Goal: Find specific page/section: Find specific page/section

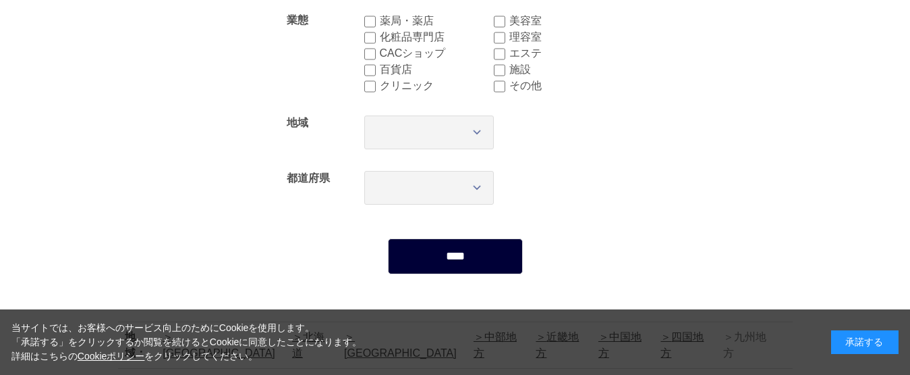
scroll to position [270, 0]
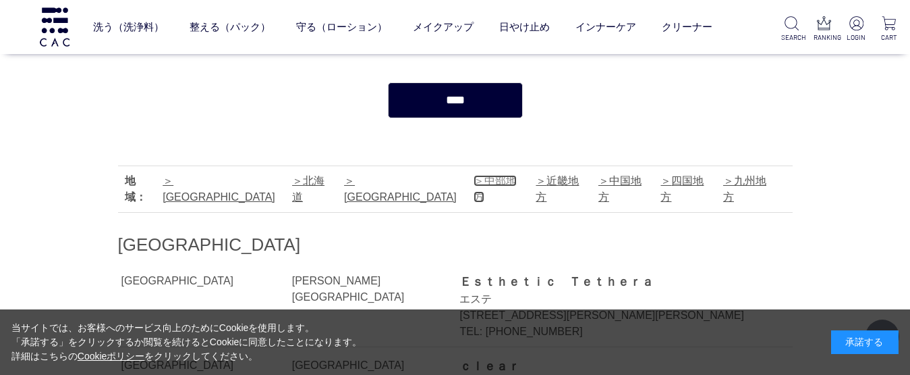
click at [474, 184] on link "中部地方" at bounding box center [495, 189] width 43 height 28
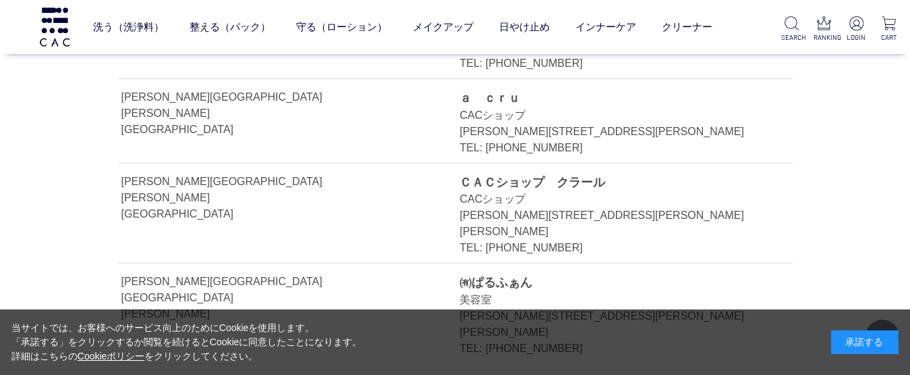
scroll to position [11042, 0]
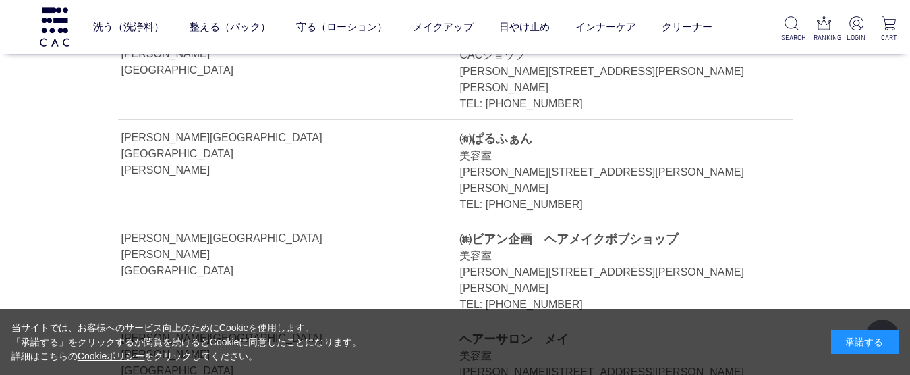
drag, startPoint x: 123, startPoint y: 105, endPoint x: 128, endPoint y: 197, distance: 91.9
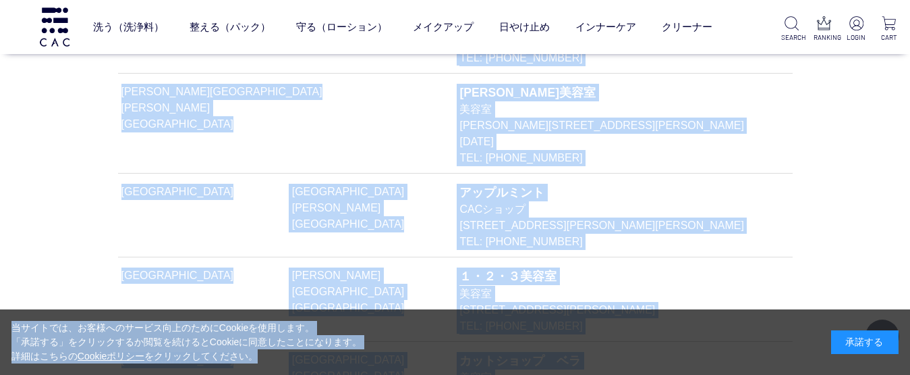
scroll to position [25784, 0]
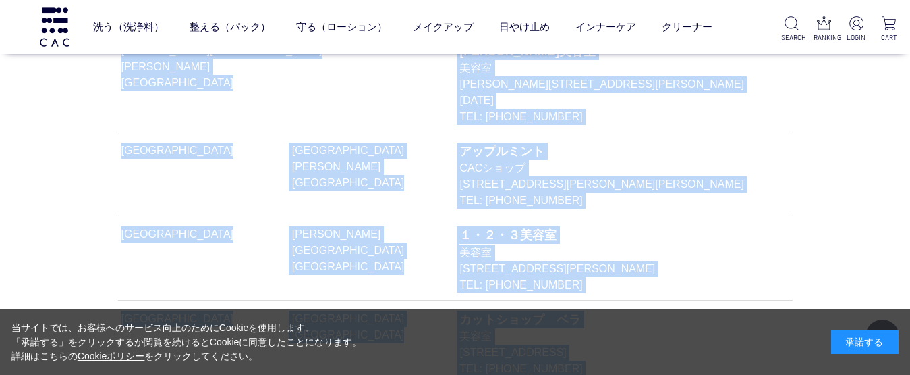
drag, startPoint x: 124, startPoint y: 107, endPoint x: 511, endPoint y: 82, distance: 388.2
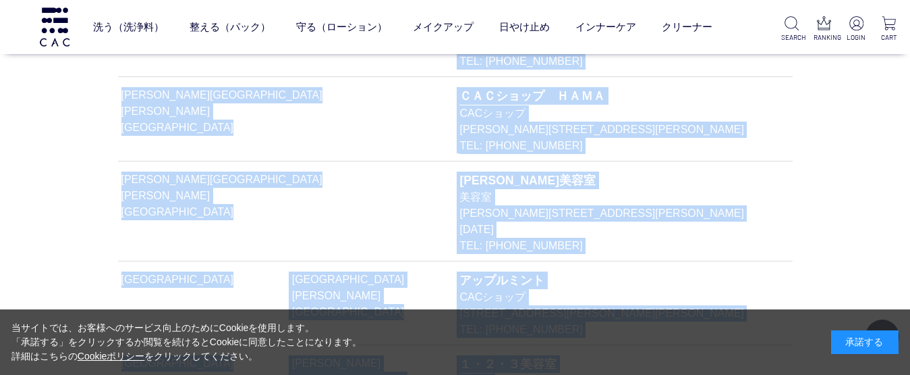
scroll to position [25650, 0]
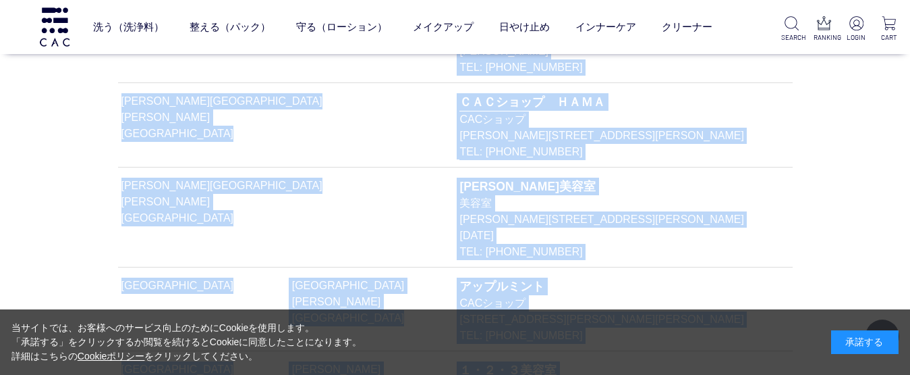
copy div "lor ipsumdo sitame con adipiscingel8－77SED715－7Do EIU: 155-5614-0557 tem inc ut…"
